Goal: Information Seeking & Learning: Learn about a topic

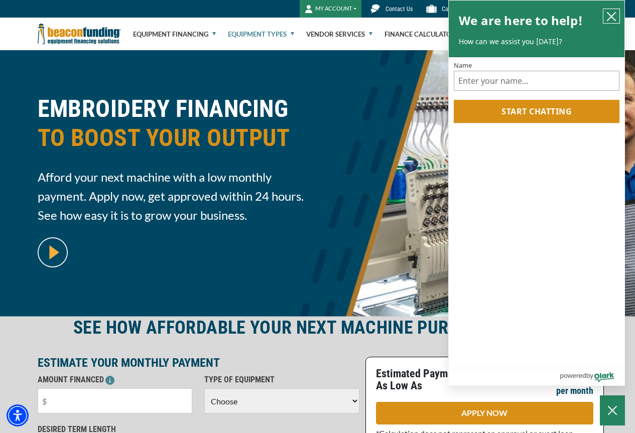
click at [610, 10] on button "close chatbox" at bounding box center [612, 16] width 16 height 14
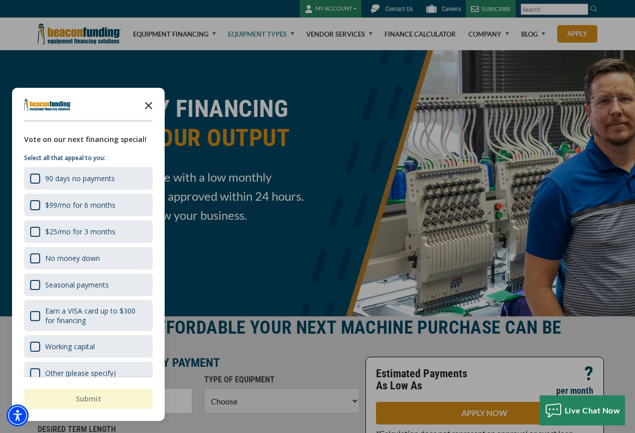
click at [150, 101] on icon "Close the survey" at bounding box center [149, 105] width 20 height 20
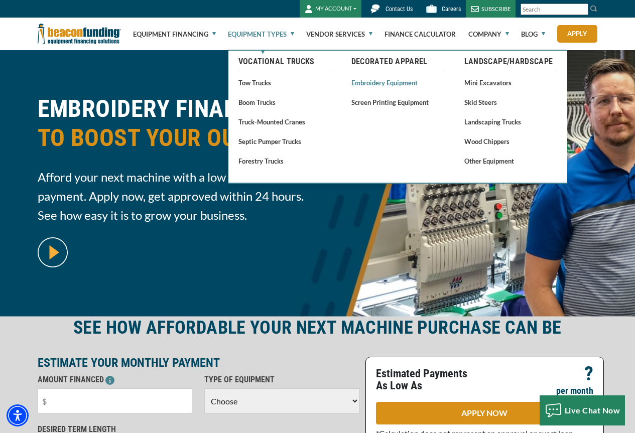
click at [387, 79] on link "Embroidery Equipment" at bounding box center [398, 82] width 93 height 13
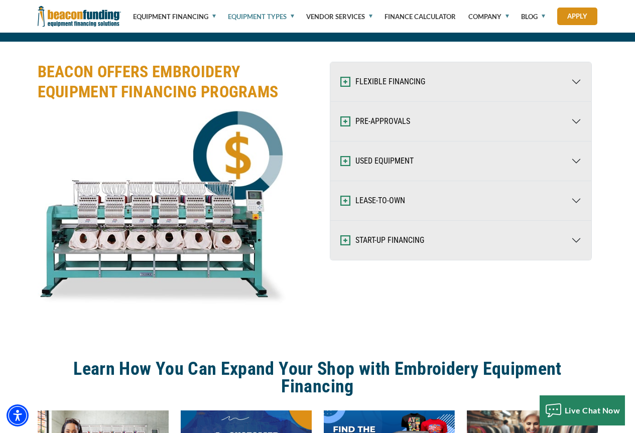
scroll to position [1356, 0]
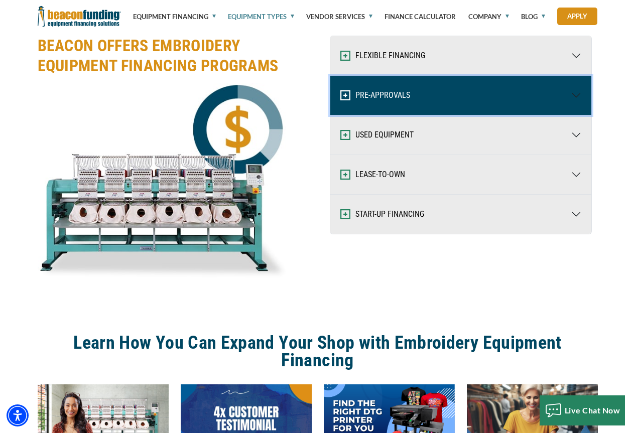
click at [574, 92] on button "PRE-APPROVALS" at bounding box center [460, 95] width 261 height 39
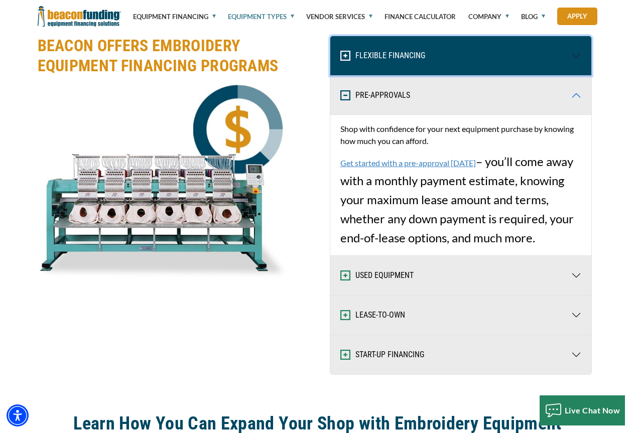
click at [578, 49] on button "FLEXIBLE FINANCING" at bounding box center [460, 55] width 261 height 39
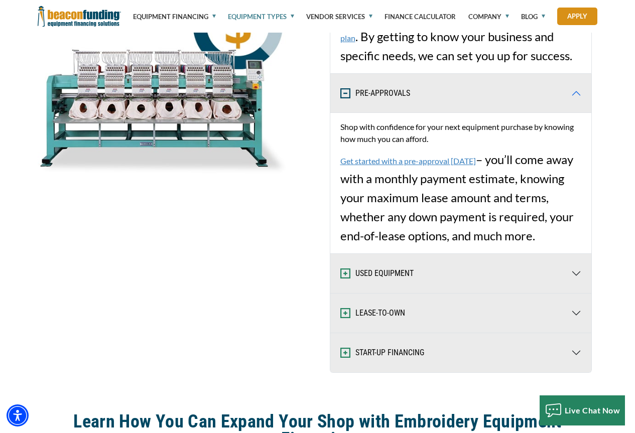
scroll to position [1507, 0]
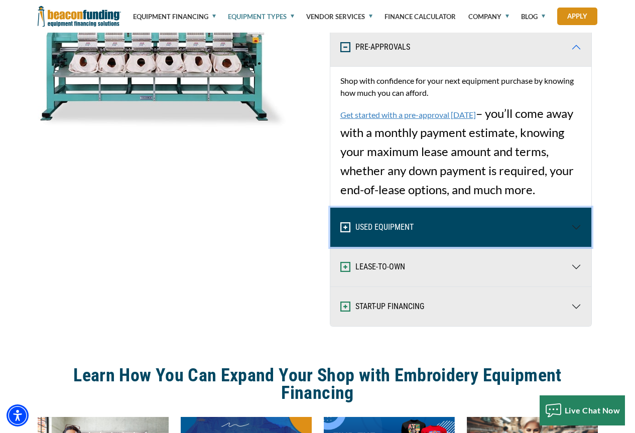
click at [573, 223] on button "USED EQUIPMENT" at bounding box center [460, 227] width 261 height 39
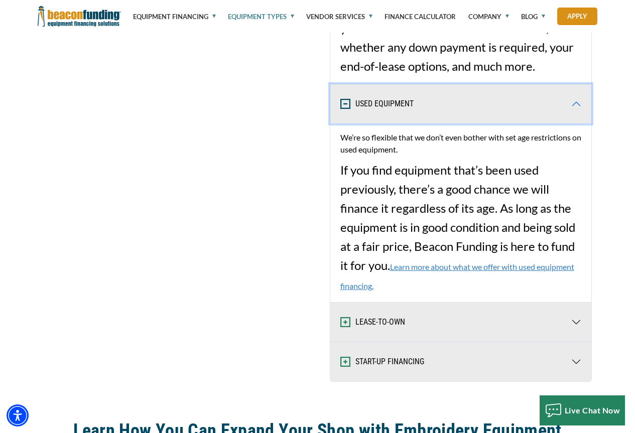
scroll to position [1657, 0]
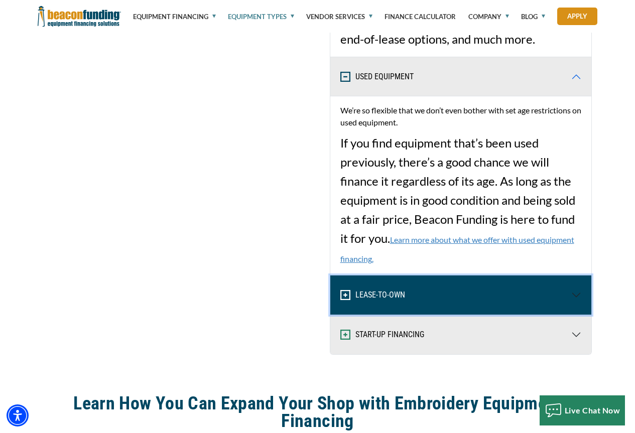
click at [464, 294] on button "LEASE-TO-OWN" at bounding box center [460, 295] width 261 height 39
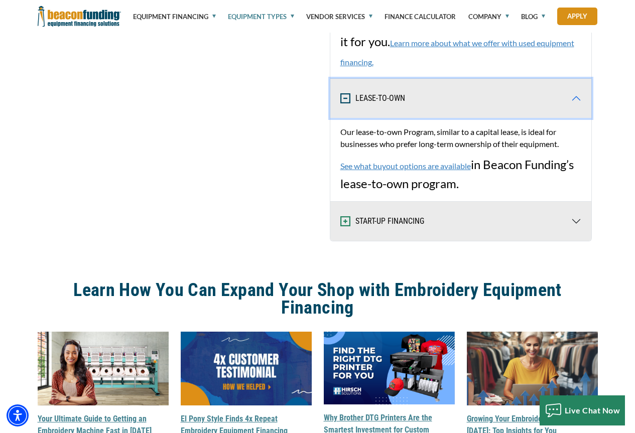
scroll to position [1858, 0]
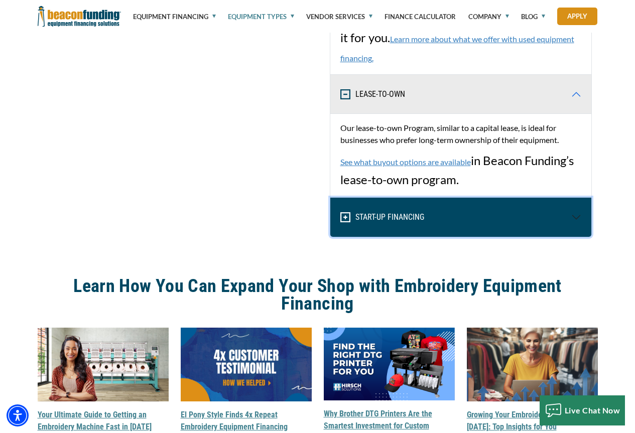
click at [569, 216] on button "START-UP FINANCING" at bounding box center [460, 217] width 261 height 39
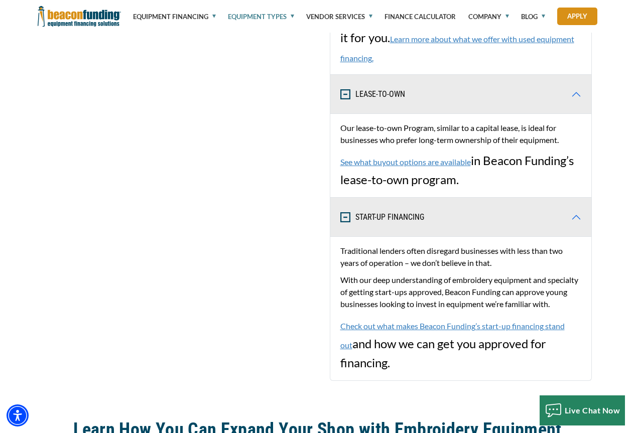
click at [391, 162] on link "See what buyout options are available" at bounding box center [405, 162] width 131 height 10
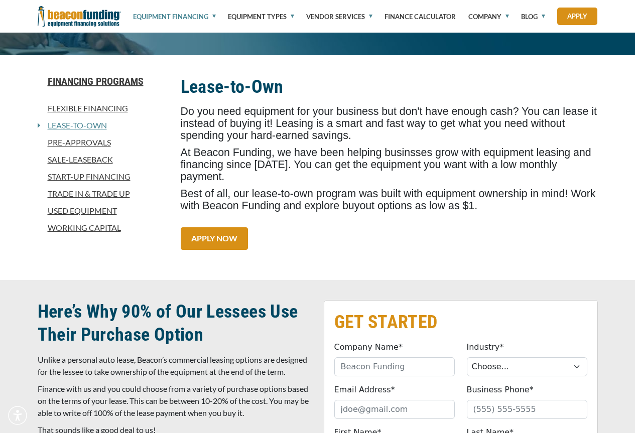
scroll to position [251, 0]
